Goal: Information Seeking & Learning: Learn about a topic

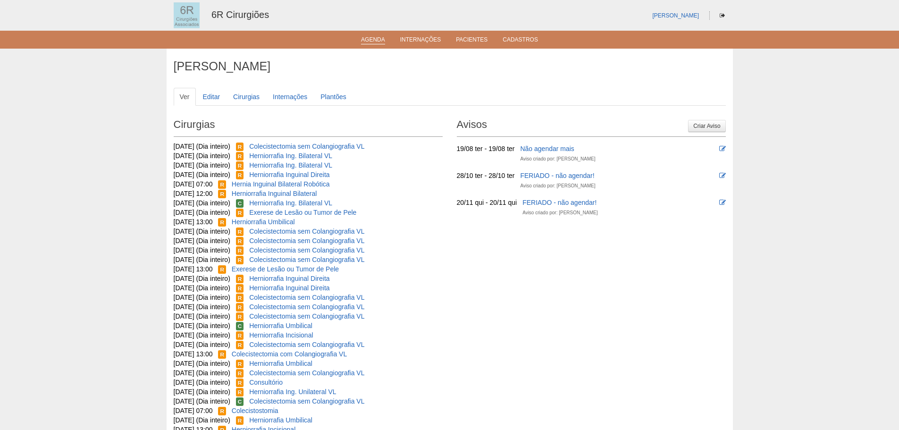
click at [390, 36] on li "Agenda" at bounding box center [372, 39] width 37 height 8
click at [384, 37] on link "Agenda" at bounding box center [373, 40] width 24 height 8
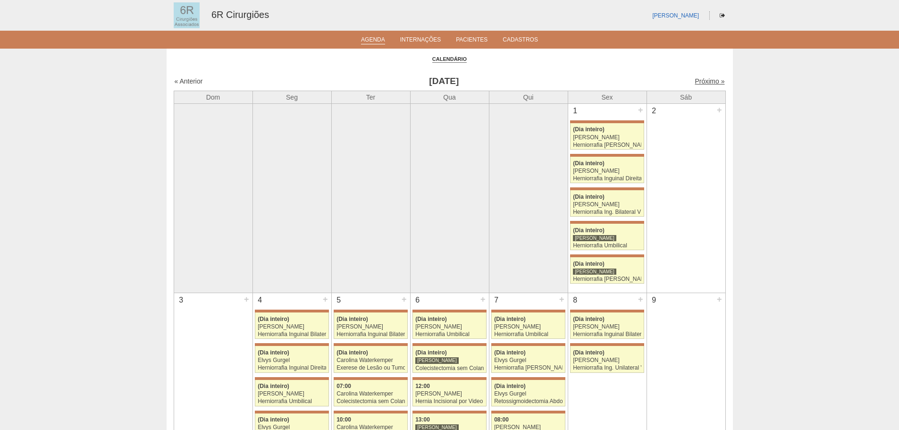
click at [700, 81] on link "Próximo »" at bounding box center [710, 81] width 30 height 8
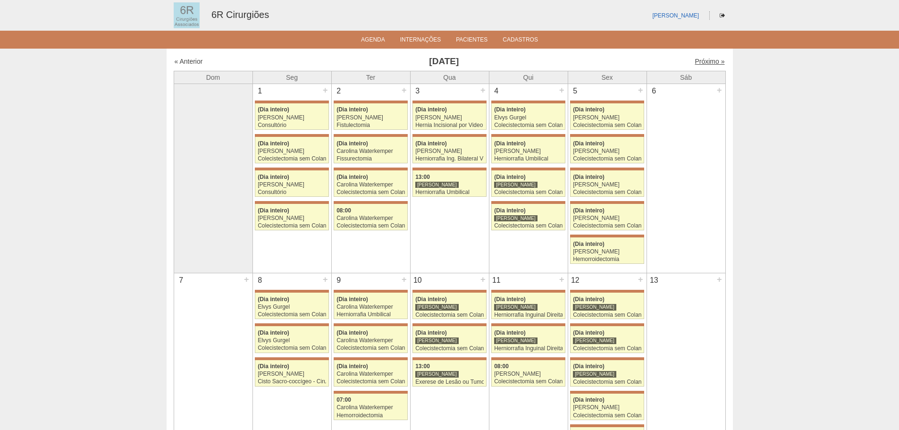
click at [695, 59] on link "Próximo »" at bounding box center [710, 62] width 30 height 8
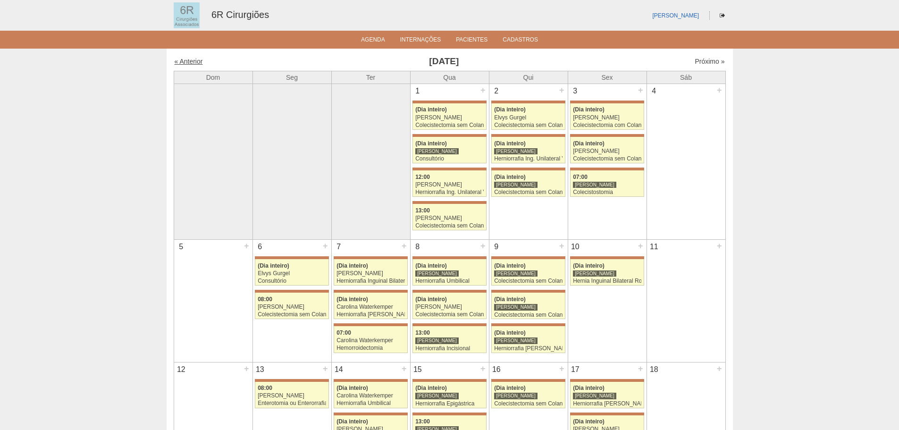
click at [201, 59] on link "« Anterior" at bounding box center [189, 62] width 28 height 8
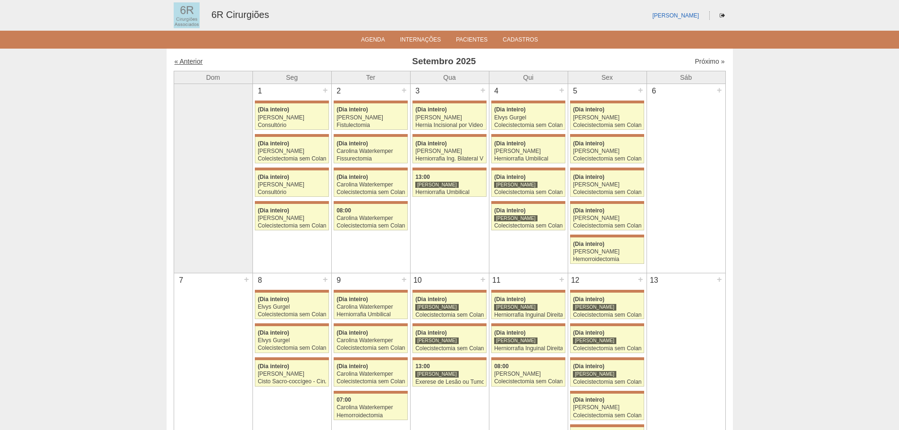
click at [198, 61] on link "« Anterior" at bounding box center [189, 62] width 28 height 8
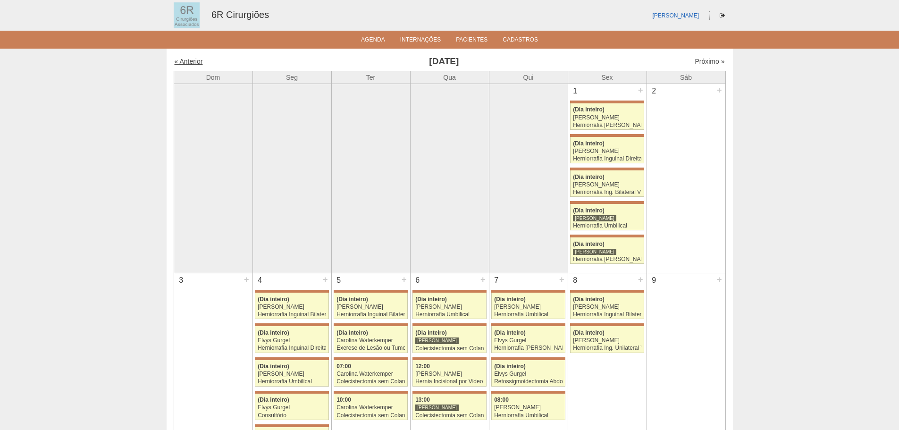
click at [198, 62] on link "« Anterior" at bounding box center [189, 62] width 28 height 8
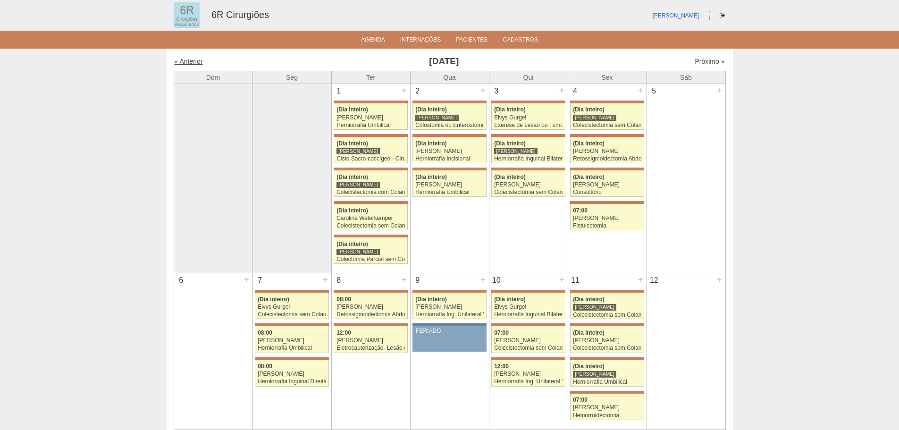
click at [193, 64] on link "« Anterior" at bounding box center [189, 62] width 28 height 8
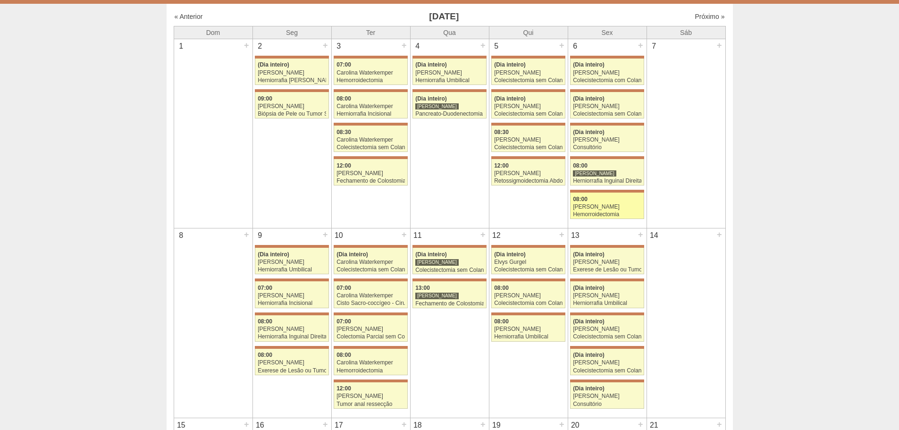
scroll to position [94, 0]
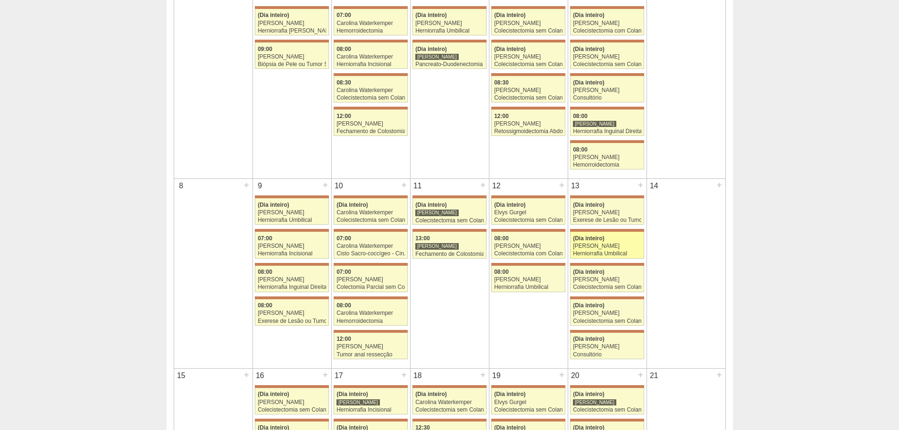
click at [609, 252] on div "Herniorrafia Umbilical" at bounding box center [607, 254] width 68 height 6
